Goal: Navigation & Orientation: Find specific page/section

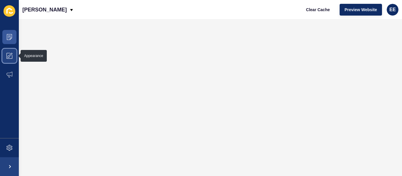
click at [14, 56] on span at bounding box center [9, 55] width 19 height 19
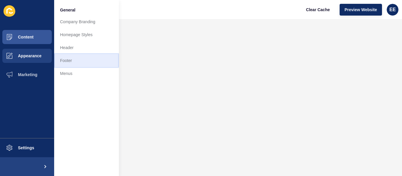
click at [64, 60] on link "Footer" at bounding box center [86, 60] width 65 height 13
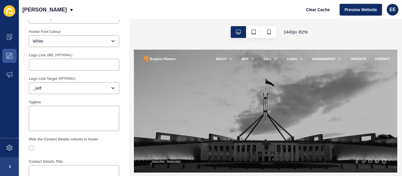
scroll to position [59, 0]
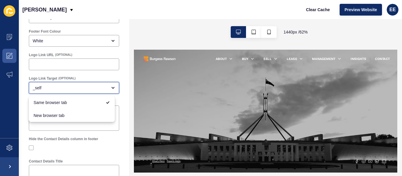
click at [69, 89] on div "_self" at bounding box center [70, 88] width 74 height 6
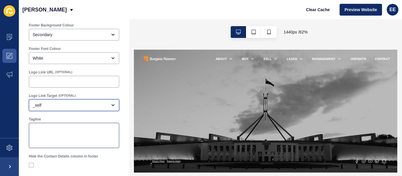
scroll to position [0, 0]
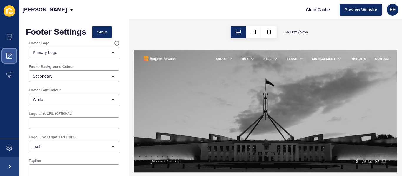
click at [10, 55] on icon at bounding box center [9, 56] width 6 height 6
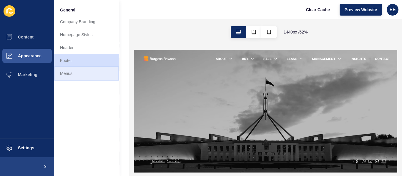
click at [70, 72] on link "Menus" at bounding box center [86, 73] width 65 height 13
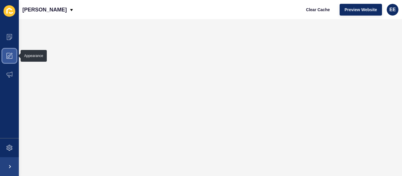
click at [13, 57] on span at bounding box center [9, 55] width 19 height 19
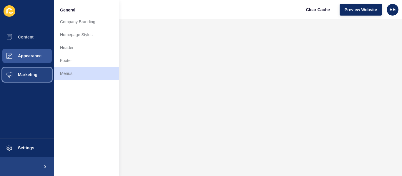
click at [22, 76] on span "Marketing" at bounding box center [18, 74] width 38 height 5
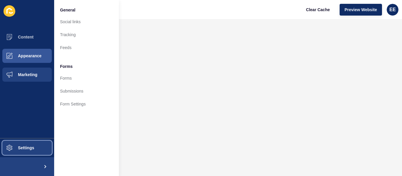
click at [20, 146] on span "Settings" at bounding box center [16, 148] width 35 height 5
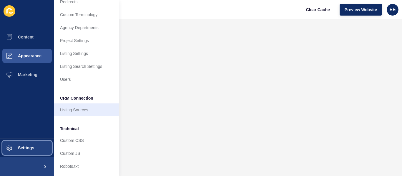
scroll to position [64, 0]
click at [96, 109] on link "Listing Sources" at bounding box center [86, 109] width 65 height 13
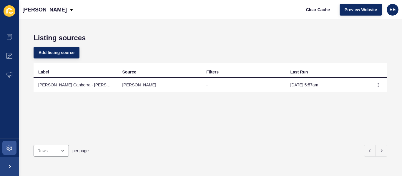
click at [75, 86] on td "[PERSON_NAME] Canberra - [PERSON_NAME] Account ID: 3914 [IMPORTED]" at bounding box center [76, 85] width 84 height 14
click at [376, 85] on icon "button" at bounding box center [378, 85] width 4 height 4
click at [76, 113] on div "Label Source Filters Last Run [PERSON_NAME] Canberra - [PERSON_NAME] Account ID…" at bounding box center [211, 101] width 354 height 77
click at [6, 72] on span at bounding box center [9, 74] width 19 height 19
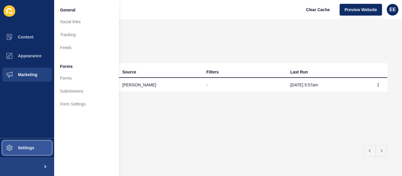
click at [20, 145] on button "Settings" at bounding box center [27, 148] width 54 height 19
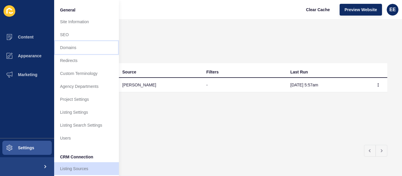
click at [70, 50] on link "Domains" at bounding box center [86, 47] width 65 height 13
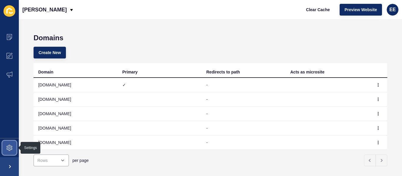
click at [6, 147] on span at bounding box center [9, 148] width 19 height 19
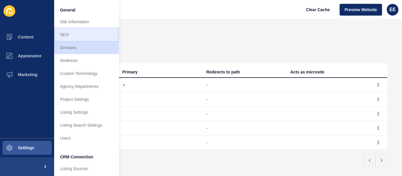
click at [62, 34] on link "SEO" at bounding box center [86, 34] width 65 height 13
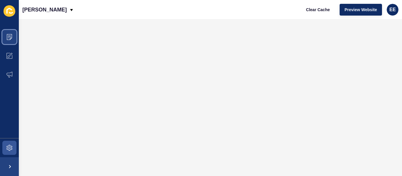
click at [8, 38] on icon at bounding box center [9, 37] width 6 height 6
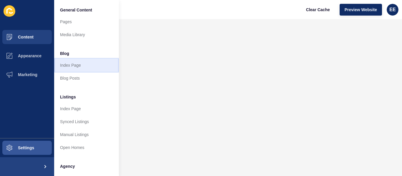
click at [76, 67] on link "Index Page" at bounding box center [86, 65] width 65 height 13
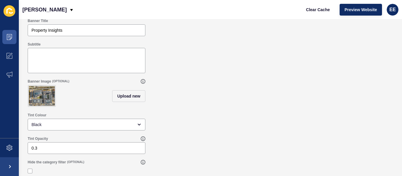
scroll to position [52, 0]
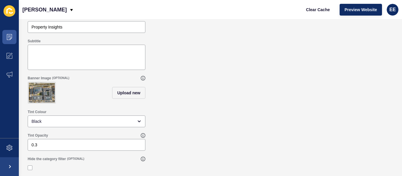
click at [47, 91] on img at bounding box center [42, 93] width 26 height 20
click at [138, 90] on span "Upload new" at bounding box center [128, 93] width 23 height 6
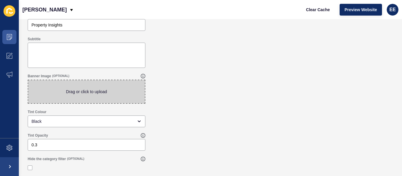
scroll to position [50, 0]
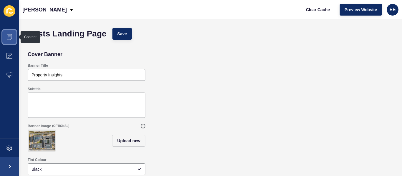
click at [12, 40] on icon at bounding box center [9, 37] width 6 height 6
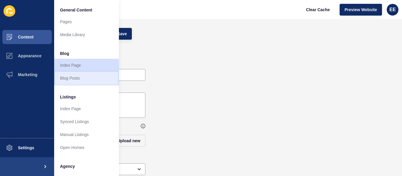
click at [82, 76] on link "Blog Posts" at bounding box center [86, 78] width 65 height 13
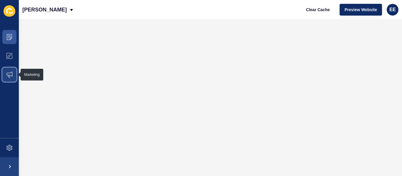
click at [11, 76] on icon at bounding box center [9, 75] width 6 height 6
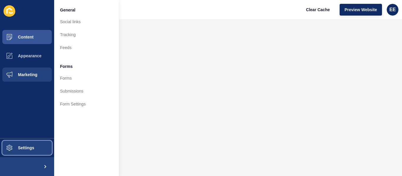
click at [22, 147] on span "Settings" at bounding box center [16, 148] width 35 height 5
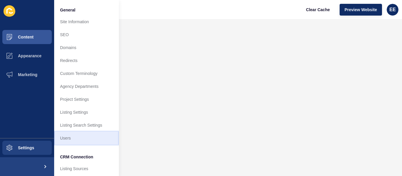
click at [89, 136] on link "Users" at bounding box center [86, 138] width 65 height 13
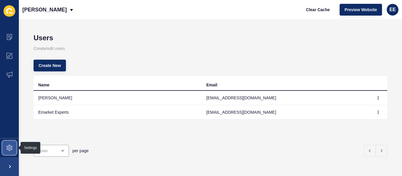
click at [13, 147] on span at bounding box center [9, 148] width 19 height 19
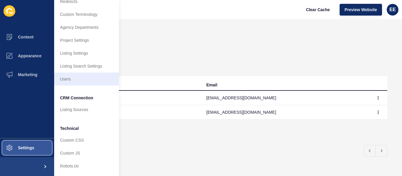
scroll to position [64, 0]
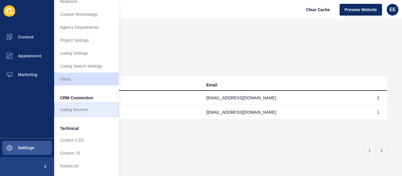
click at [92, 107] on link "Listing Sources" at bounding box center [86, 109] width 65 height 13
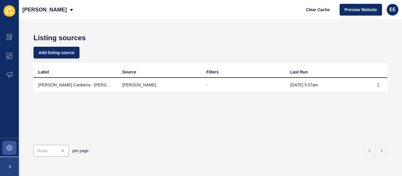
click at [11, 164] on span at bounding box center [9, 166] width 19 height 19
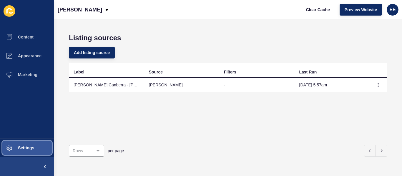
click at [25, 148] on span "Settings" at bounding box center [16, 148] width 35 height 5
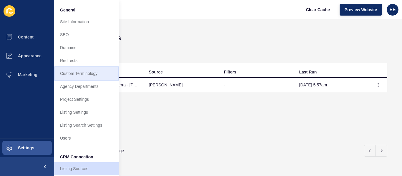
click at [96, 74] on link "Custom Terminology" at bounding box center [86, 73] width 65 height 13
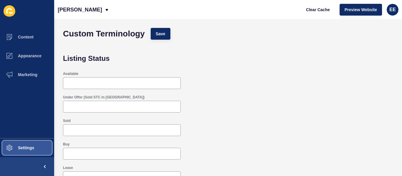
click at [23, 148] on span "Settings" at bounding box center [16, 148] width 35 height 5
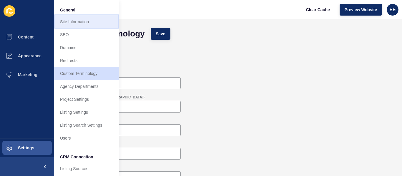
click at [77, 21] on link "Site Information" at bounding box center [86, 21] width 65 height 13
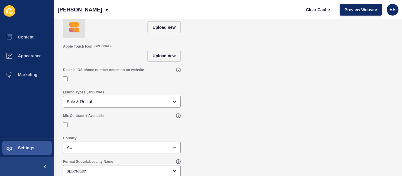
scroll to position [67, 0]
